Goal: Task Accomplishment & Management: Use online tool/utility

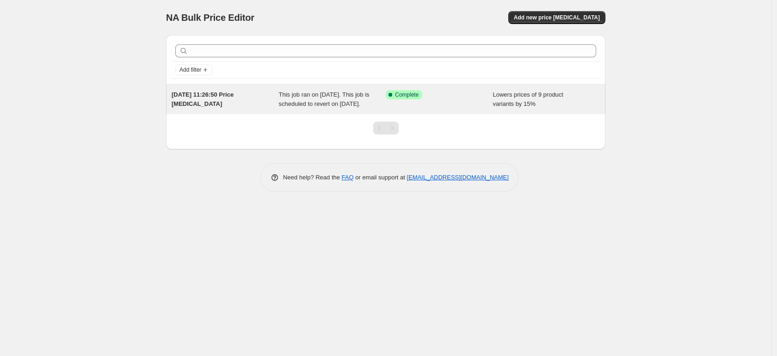
click at [313, 106] on span "This job ran on September 26, 2025. This job is scheduled to revert on October …" at bounding box center [324, 99] width 91 height 16
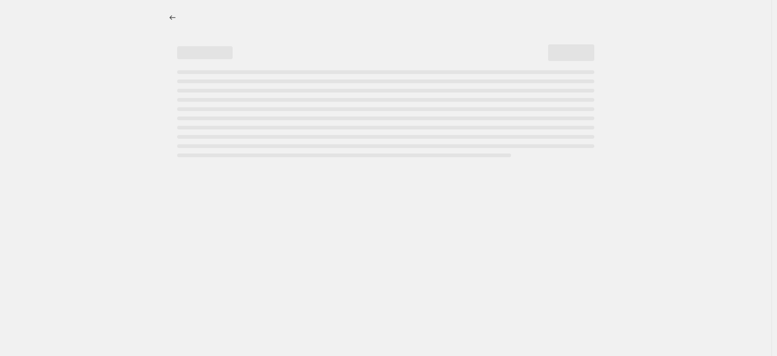
click at [313, 106] on div "Page loading" at bounding box center [385, 113] width 417 height 87
select select "percentage"
select select "bp"
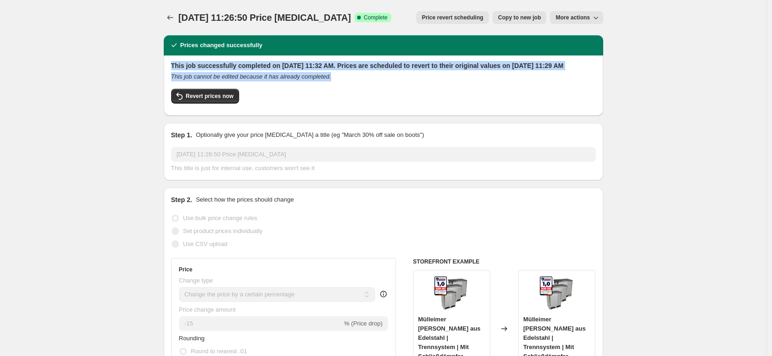
drag, startPoint x: 349, startPoint y: 84, endPoint x: 165, endPoint y: 62, distance: 184.9
copy div "This job successfully completed on September 26, 2025 at 11:32 AM. Prices are s…"
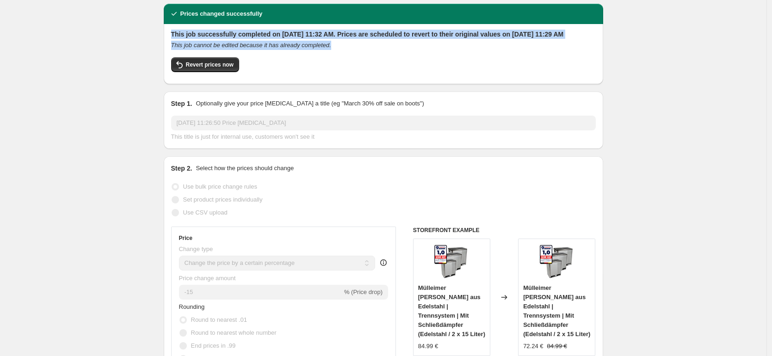
scroll to position [40, 0]
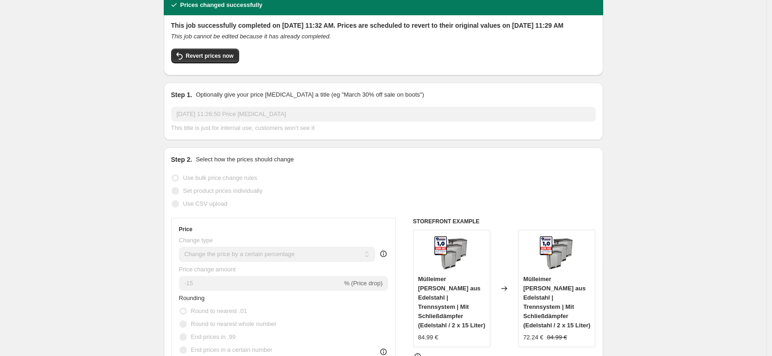
click at [203, 181] on span "Use bulk price change rules" at bounding box center [220, 177] width 74 height 7
copy span "bulk"
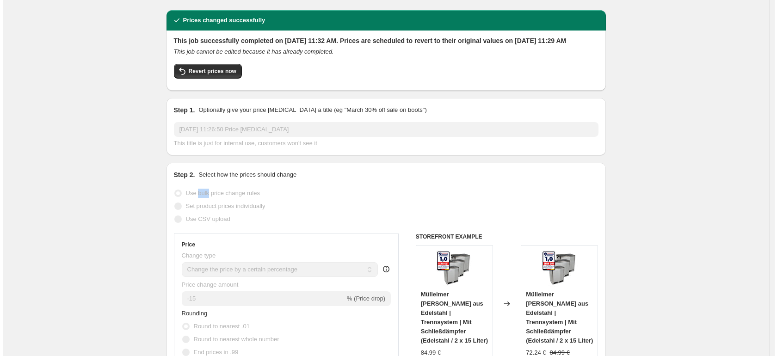
scroll to position [0, 0]
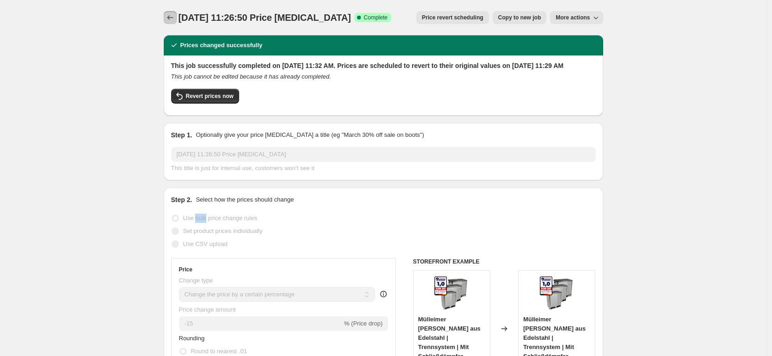
click at [169, 13] on icon "Price change jobs" at bounding box center [170, 17] width 9 height 9
